Goal: Task Accomplishment & Management: Manage account settings

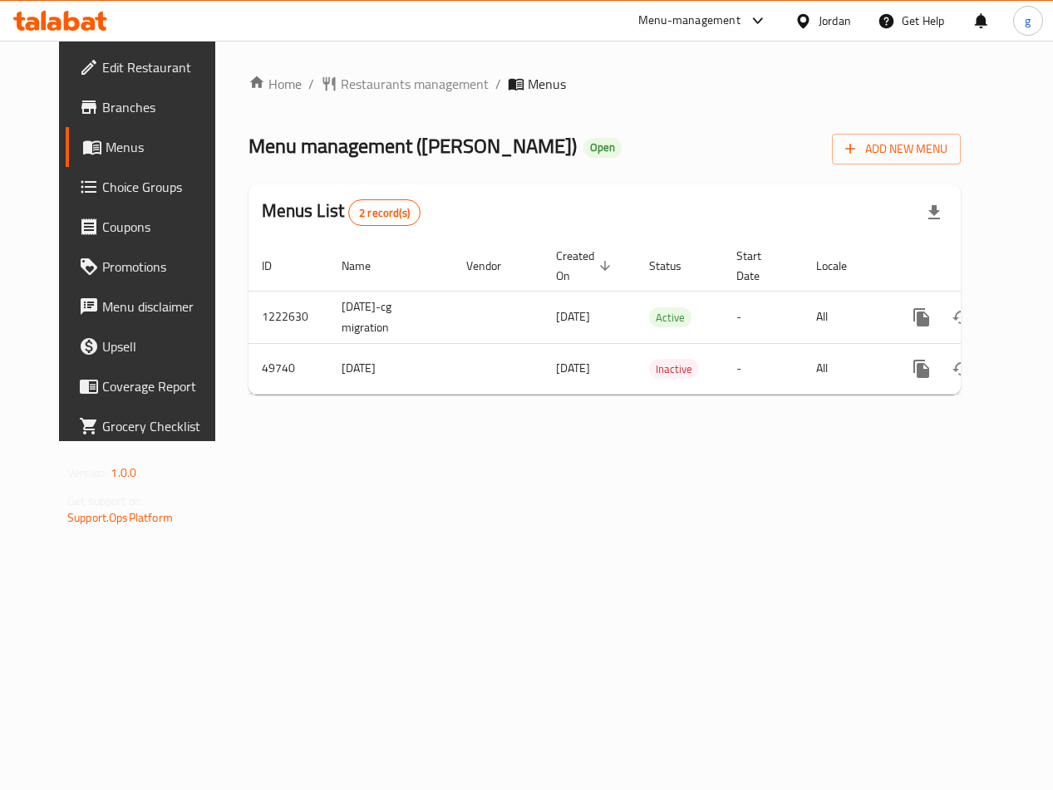
click at [102, 190] on span "Choice Groups" at bounding box center [162, 187] width 120 height 20
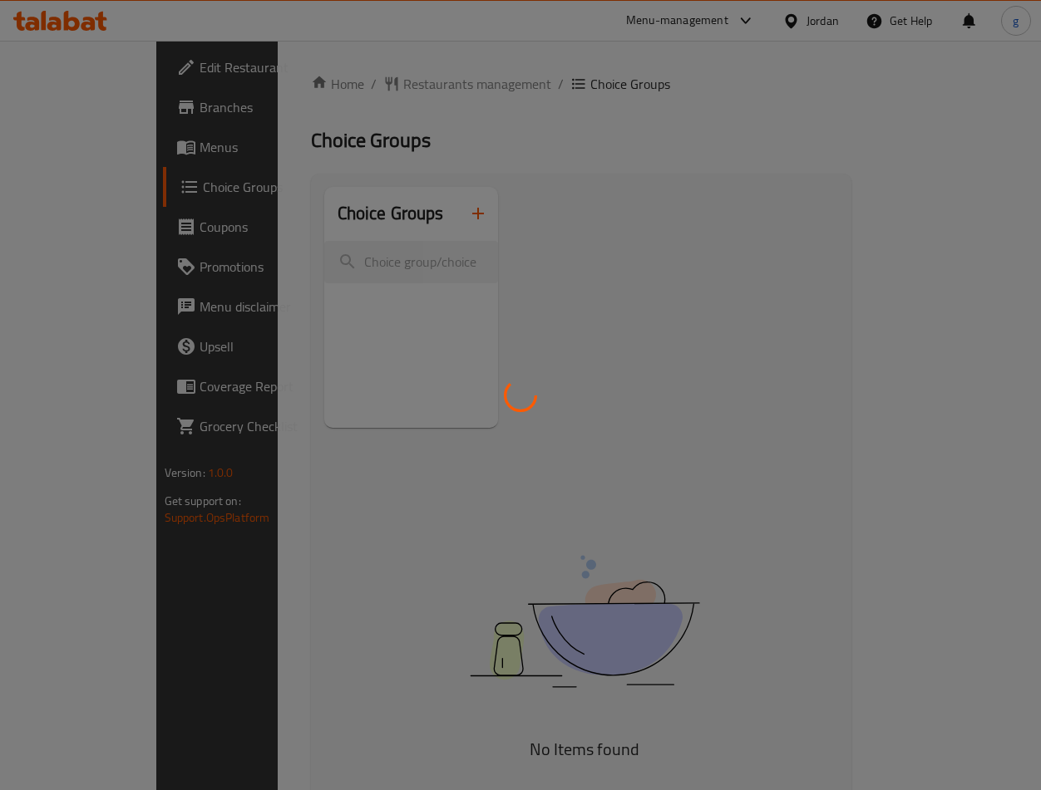
drag, startPoint x: 65, startPoint y: 167, endPoint x: 33, endPoint y: 76, distance: 96.7
click at [64, 168] on div at bounding box center [520, 395] width 1041 height 790
click at [58, 134] on div at bounding box center [520, 395] width 1041 height 790
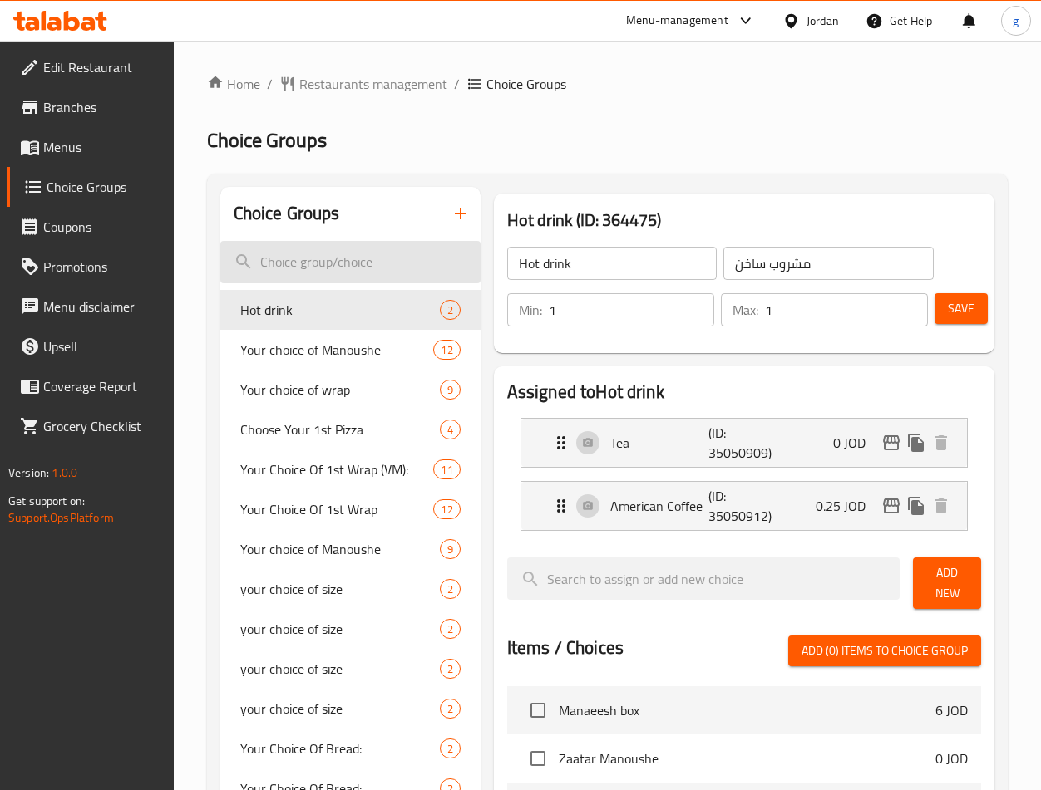
click at [361, 258] on input "search" at bounding box center [350, 262] width 260 height 42
paste input "Your Choice Of Add On's:"
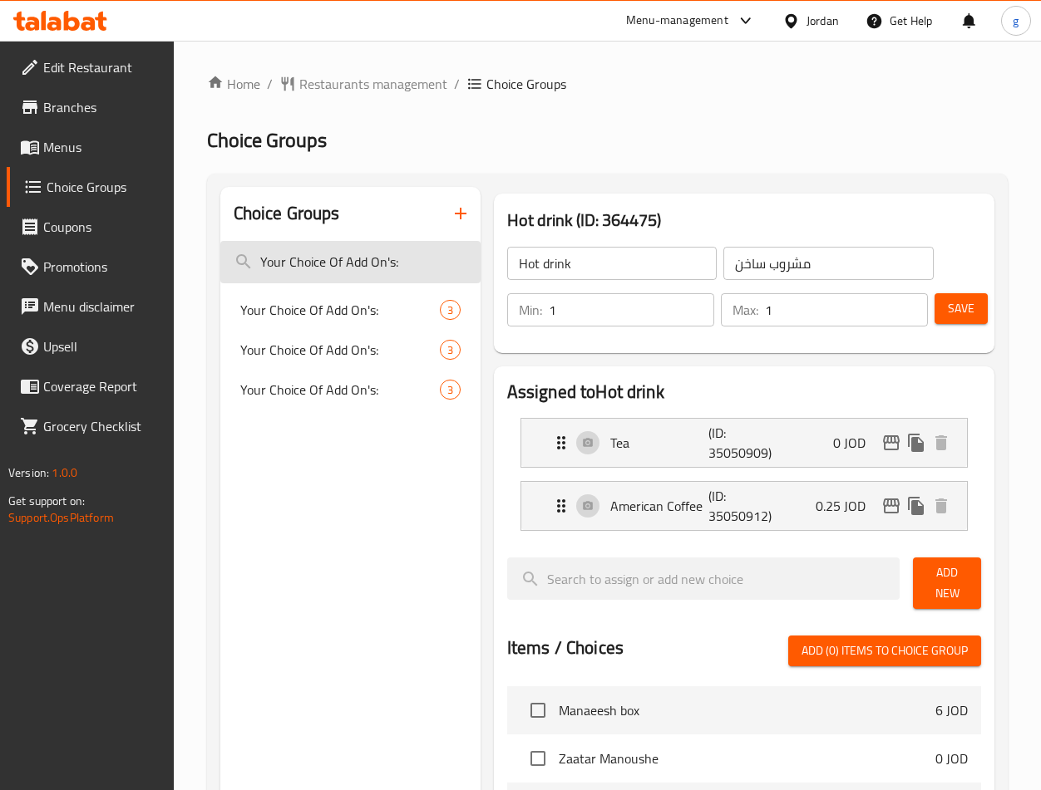
type input "Your Choice Of Add On's:"
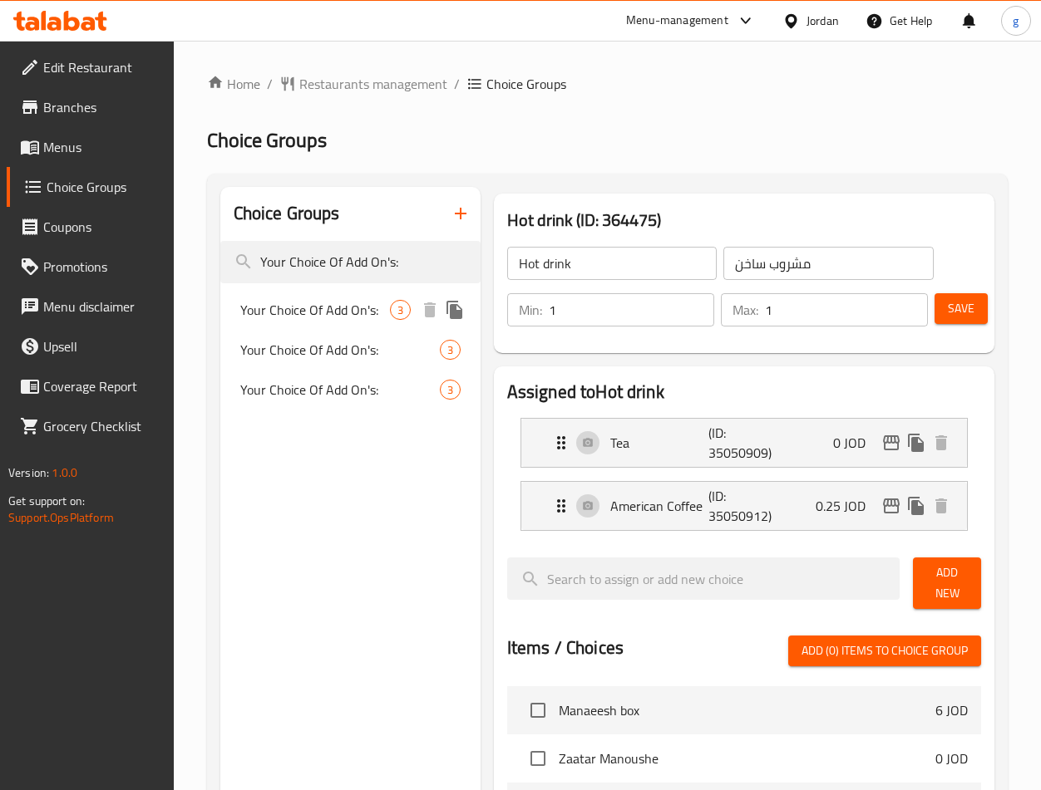
click at [318, 313] on span "Your Choice Of Add On's:" at bounding box center [315, 310] width 150 height 20
type input "Your Choice Of Add On's:"
type input "إختيارك من الإضافات:"
type input "0"
type input "3"
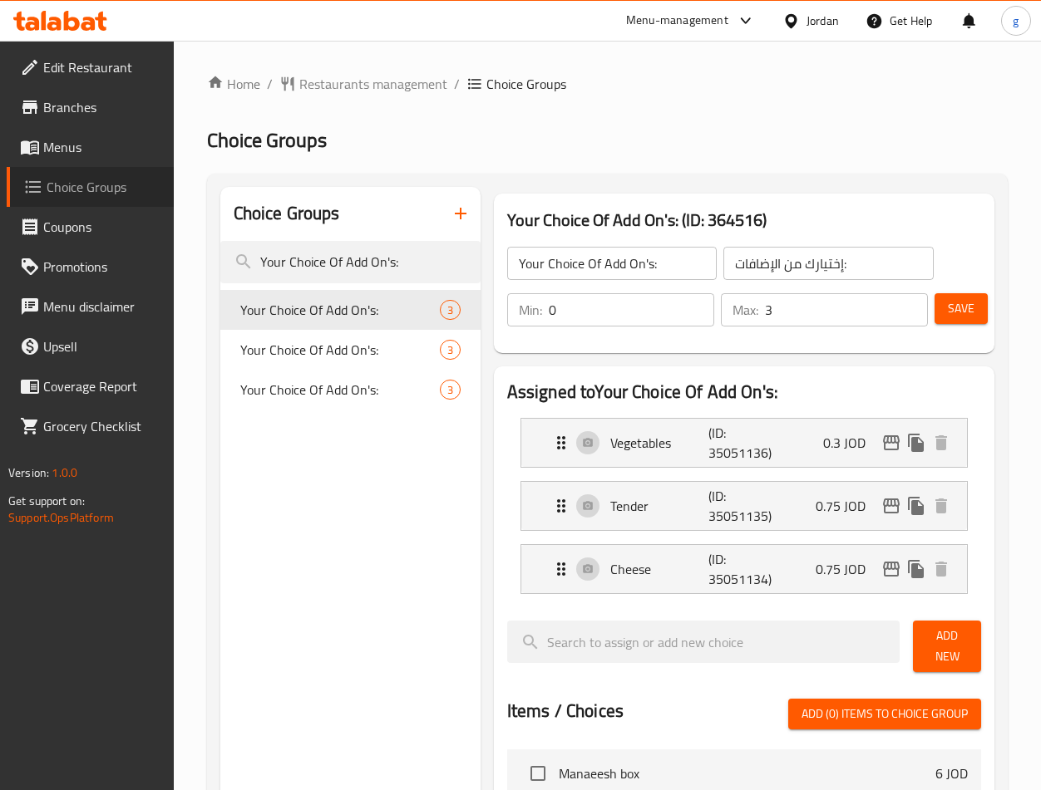
click at [89, 195] on span "Choice Groups" at bounding box center [104, 187] width 114 height 20
click at [89, 194] on span "Choice Groups" at bounding box center [104, 187] width 114 height 20
click at [126, 193] on span "Choice Groups" at bounding box center [104, 187] width 114 height 20
click at [510, 74] on span "Choice Groups" at bounding box center [526, 84] width 80 height 20
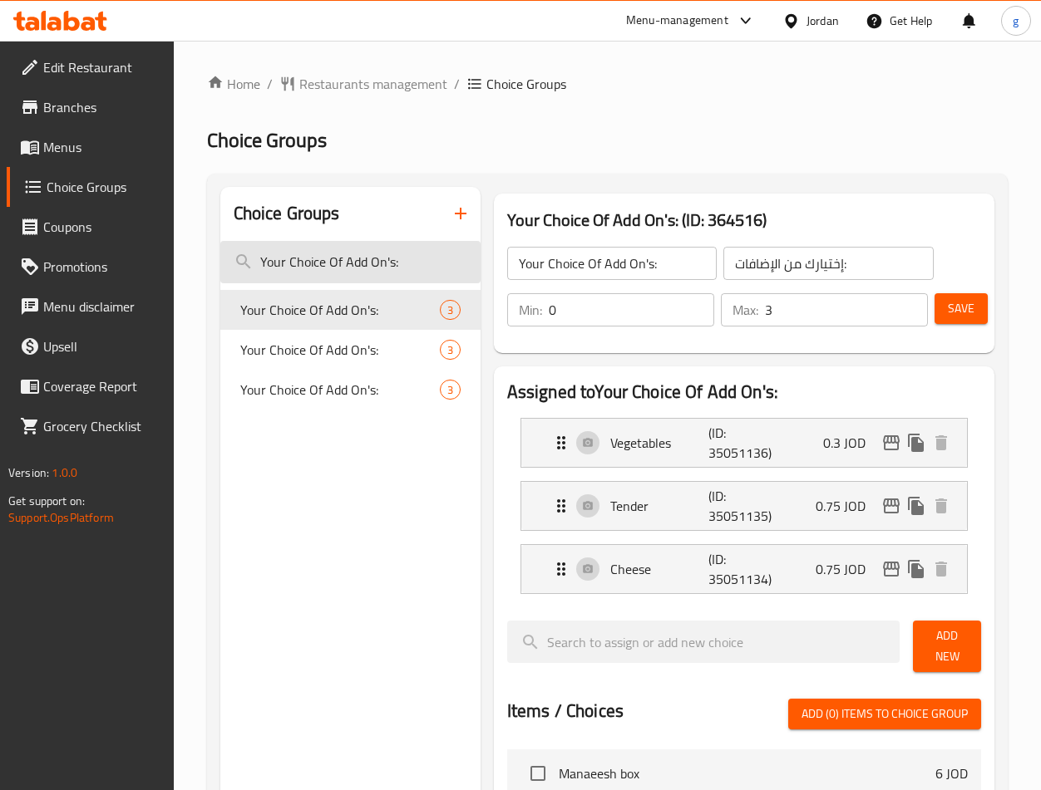
click at [448, 262] on input "Your Choice Of Add On's:" at bounding box center [350, 262] width 260 height 42
paste input "Changes of Your Choice Of Bread:"
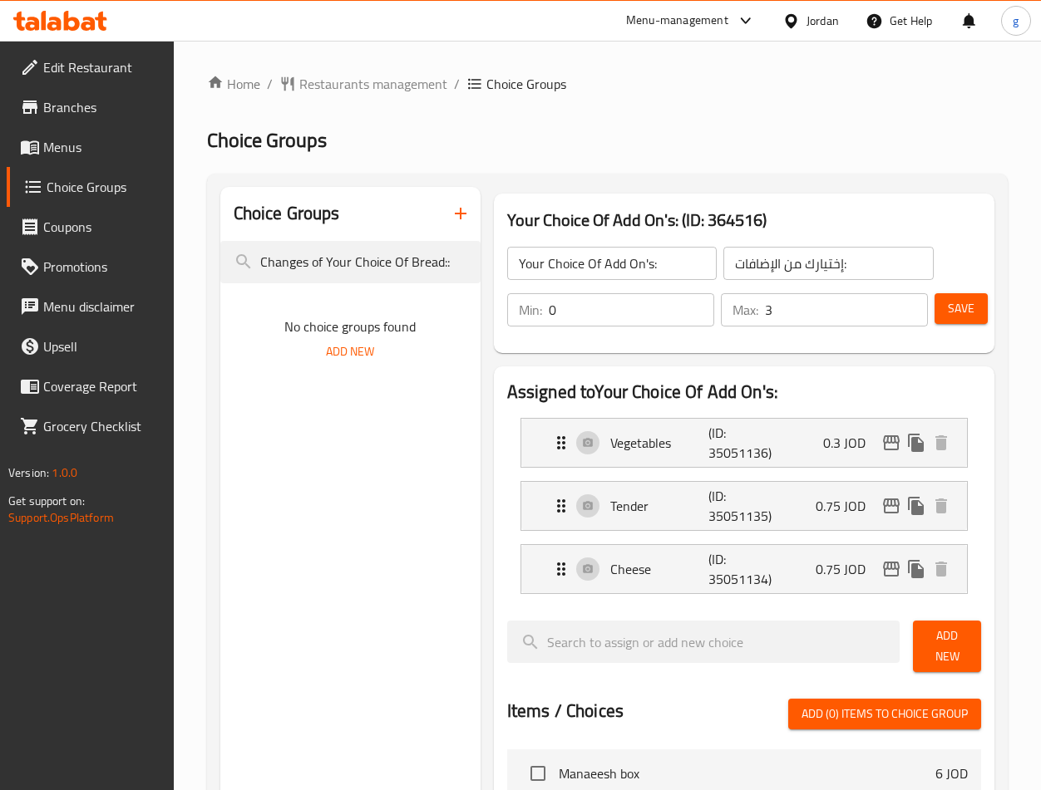
type input "Changes of Your Choice Of Bread::"
click at [96, 145] on span "Menus" at bounding box center [101, 147] width 117 height 20
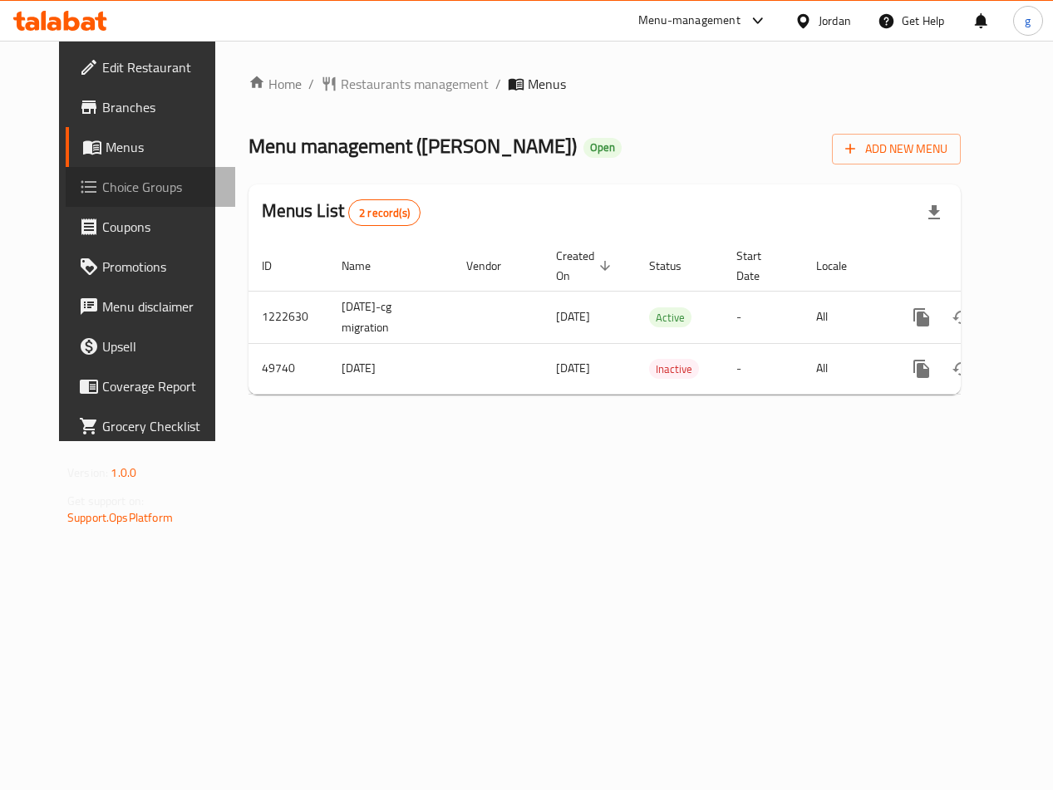
click at [105, 201] on link "Choice Groups" at bounding box center [151, 187] width 170 height 40
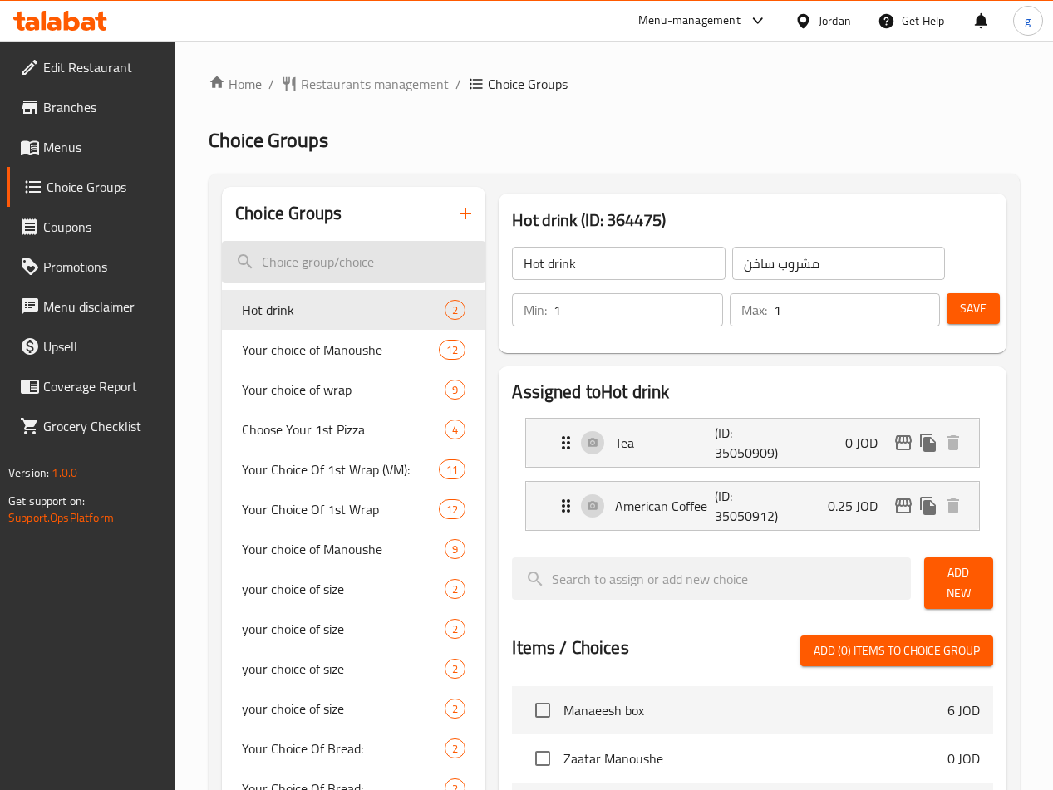
click at [372, 254] on input "search" at bounding box center [353, 262] width 263 height 42
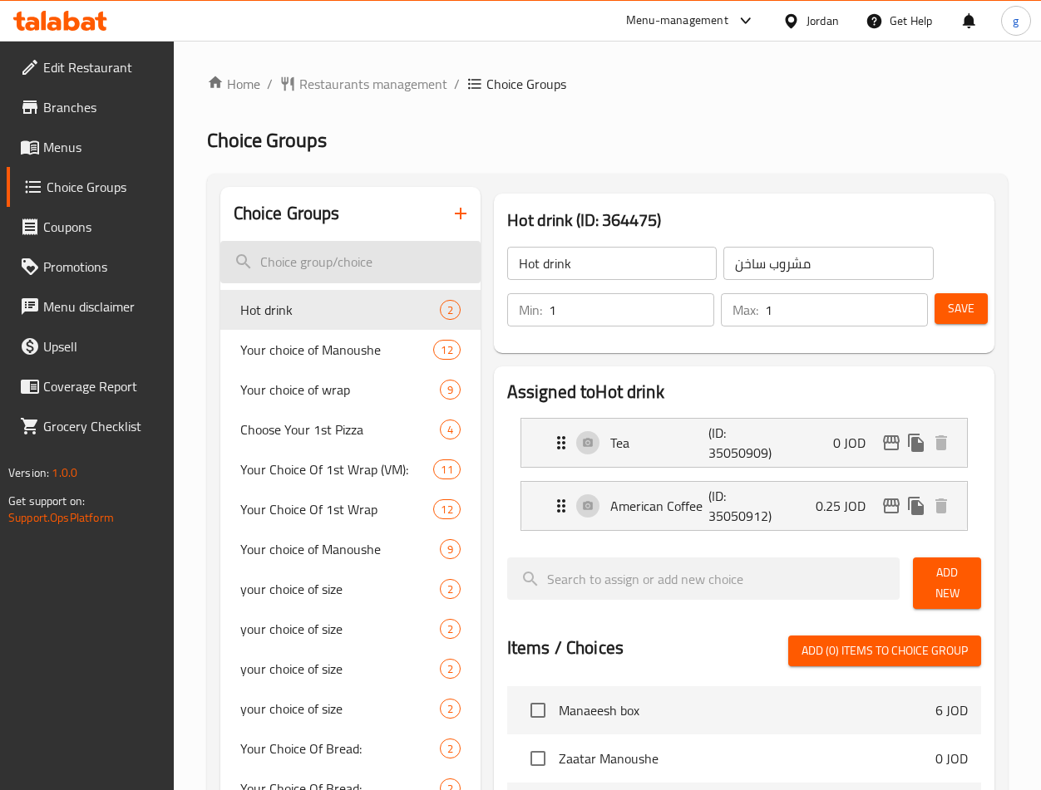
paste input "Changes of Your Choice Of Bread::"
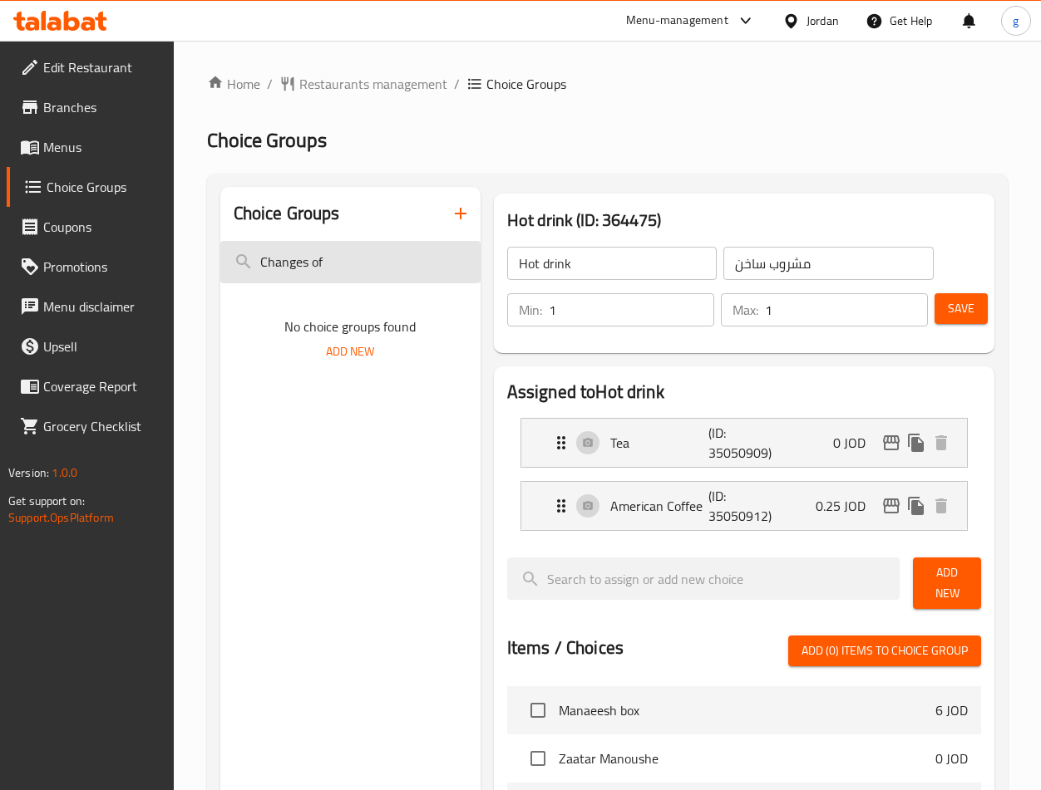
click at [399, 268] on input "Changes of" at bounding box center [350, 262] width 260 height 42
type input "Changes of"
click at [472, 111] on div "Home / Restaurants management / Choice Groups Choice Groups Choice Groups Chang…" at bounding box center [607, 689] width 800 height 1230
click at [493, 85] on span "Choice Groups" at bounding box center [526, 84] width 80 height 20
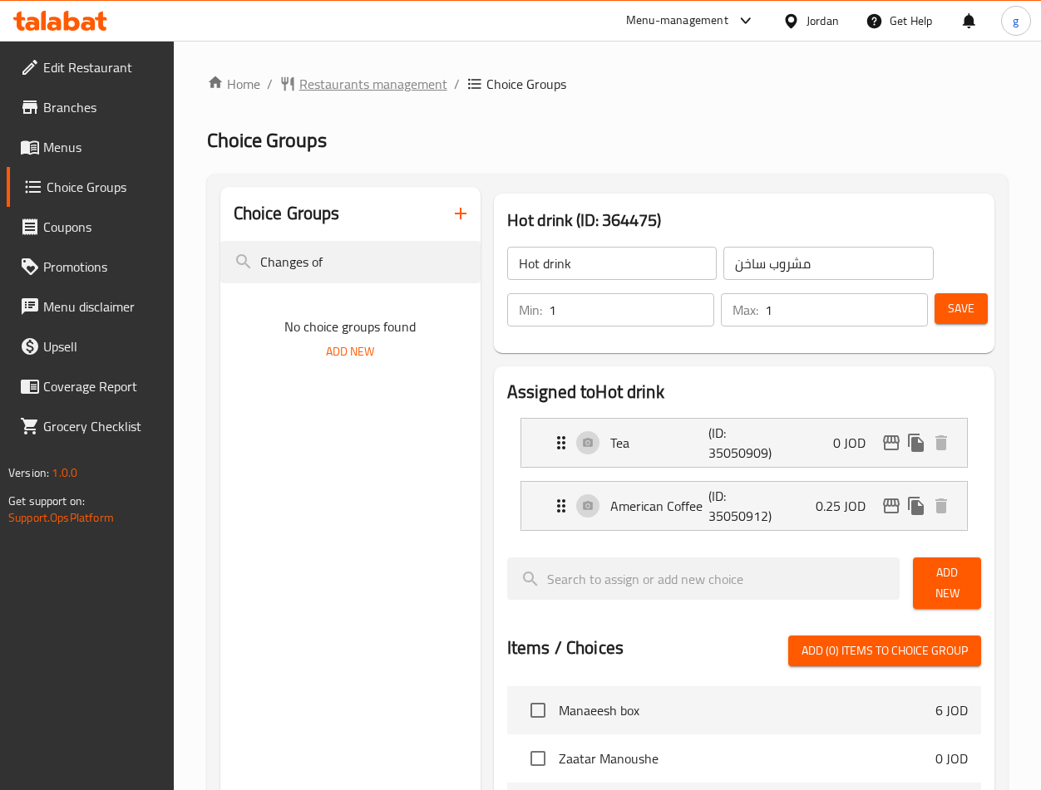
click at [362, 85] on span "Restaurants management" at bounding box center [373, 84] width 148 height 20
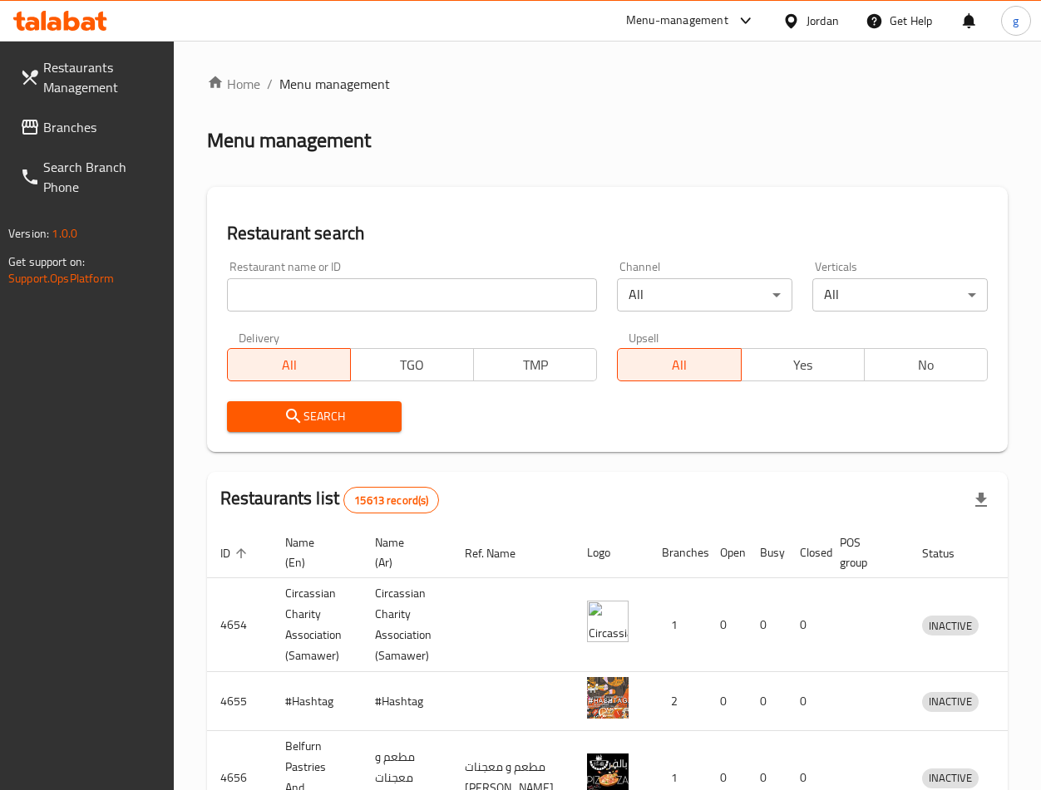
click at [387, 272] on div "Restaurant name or ID Restaurant name or ID" at bounding box center [412, 286] width 371 height 51
click at [108, 118] on span "Branches" at bounding box center [101, 127] width 117 height 20
